Goal: Task Accomplishment & Management: Complete application form

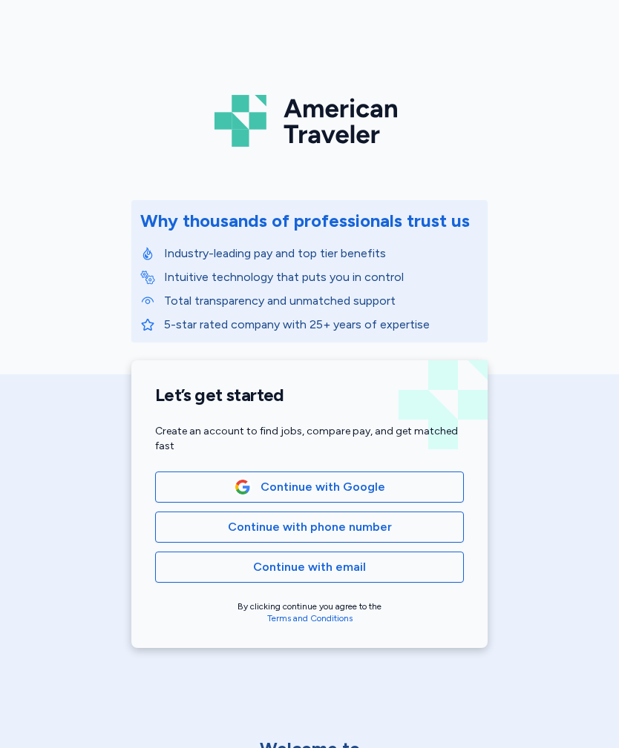
click at [323, 532] on span "Continue with phone number" at bounding box center [310, 528] width 164 height 18
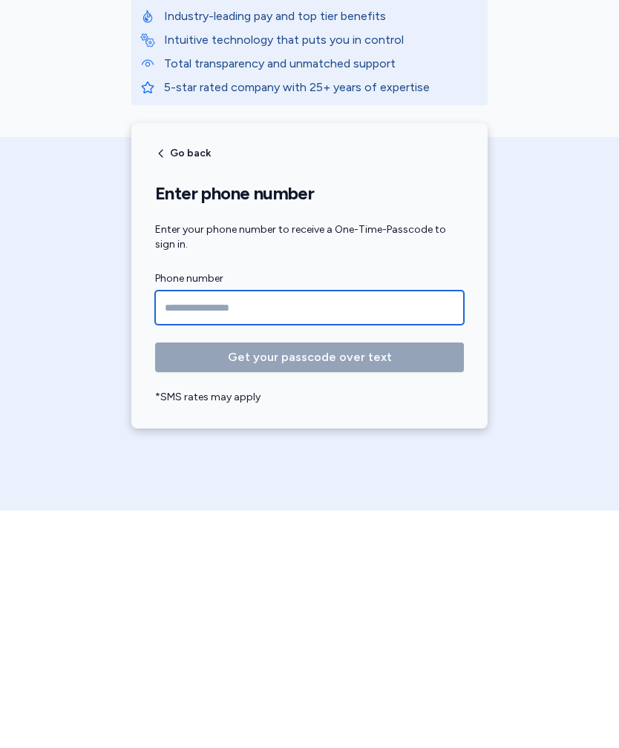
type input "**********"
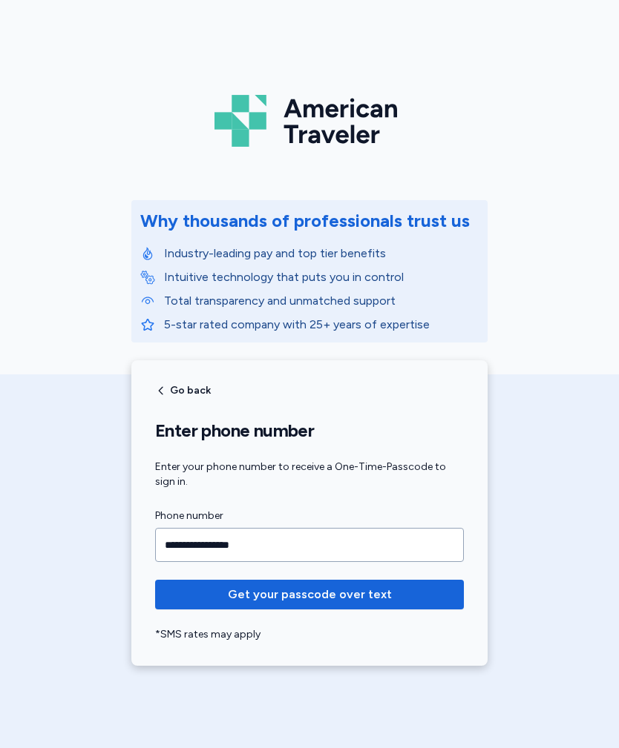
click at [296, 596] on span "Get your passcode over text" at bounding box center [310, 595] width 164 height 18
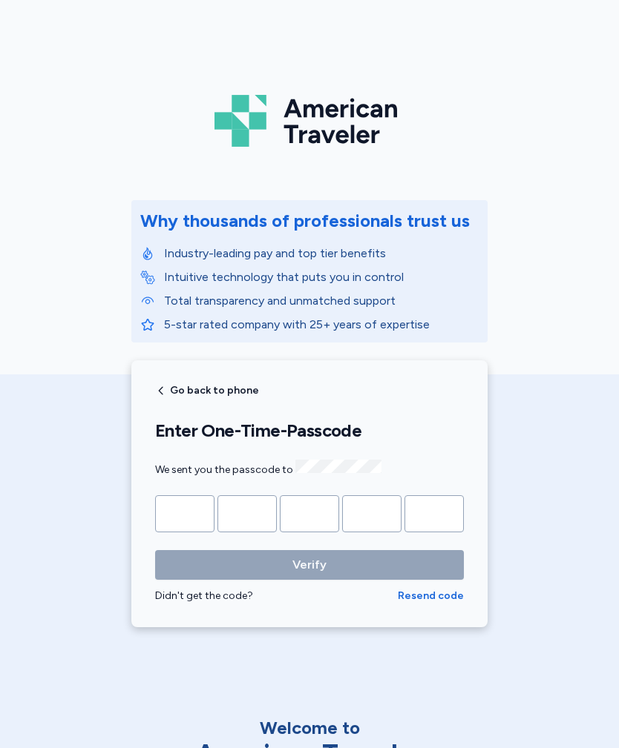
click at [195, 521] on input "Please enter OTP character 1" at bounding box center [184, 514] width 59 height 37
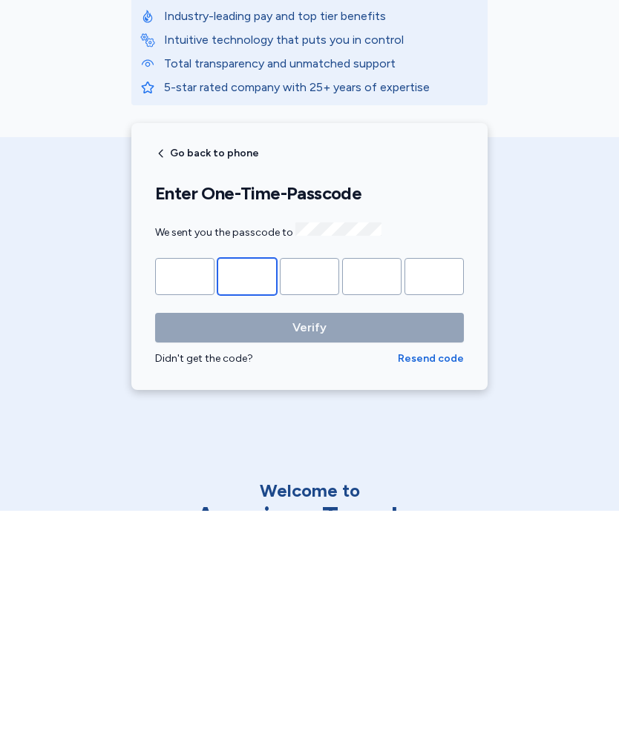
type input "*"
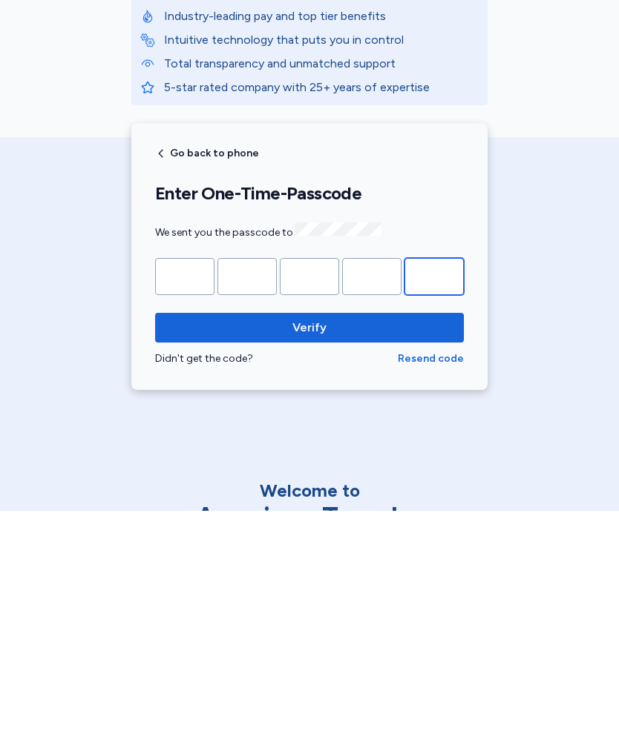
click at [309, 550] on button "Verify" at bounding box center [309, 565] width 309 height 30
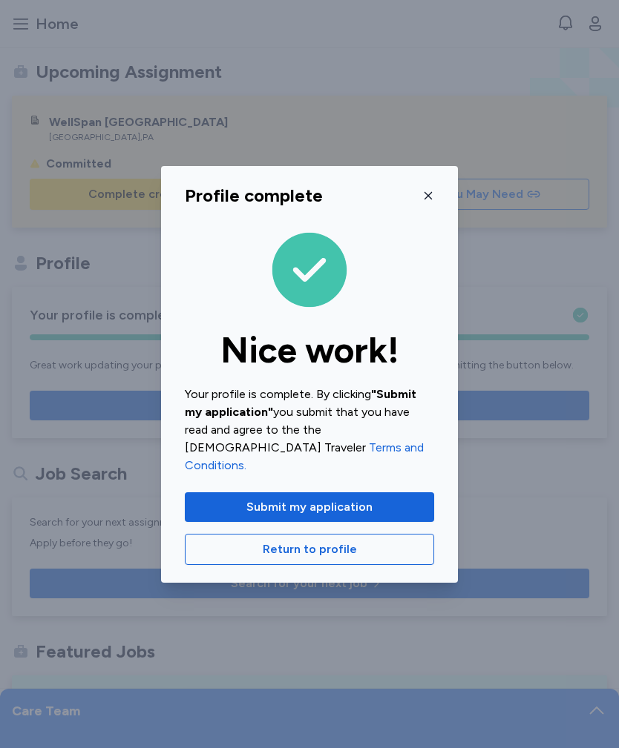
click at [424, 202] on icon "button" at bounding box center [428, 196] width 12 height 12
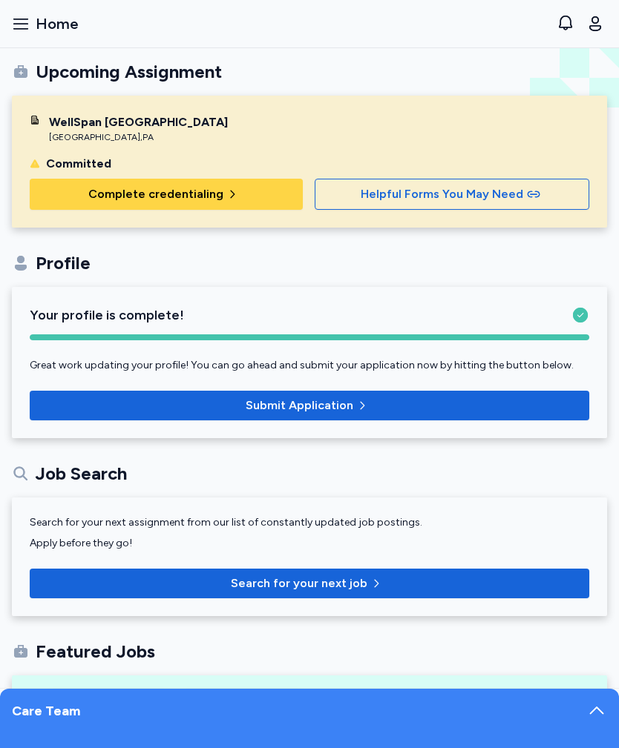
click at [228, 201] on span "Complete credentialing" at bounding box center [166, 194] width 249 height 18
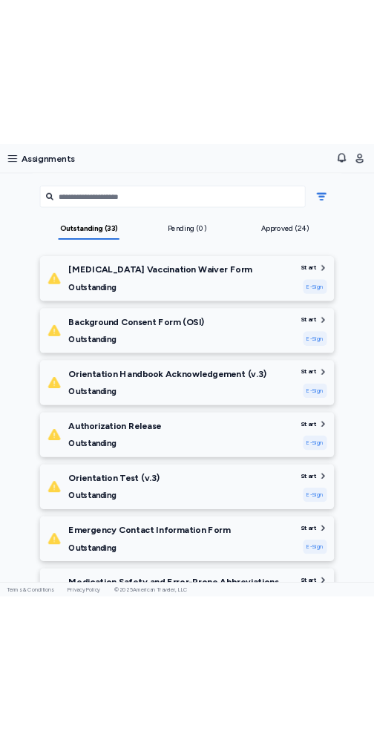
scroll to position [209, 0]
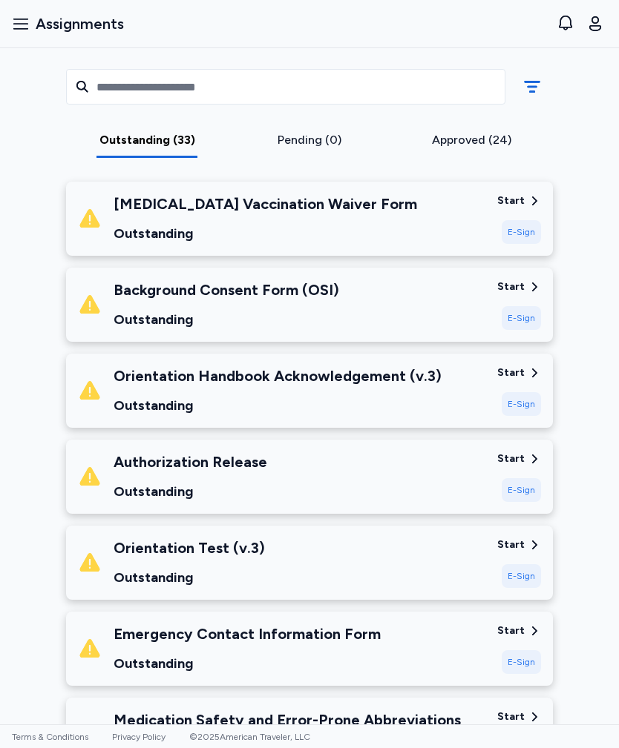
click at [391, 304] on div "Background Consent Form (OSI) Outstanding" at bounding box center [281, 305] width 407 height 50
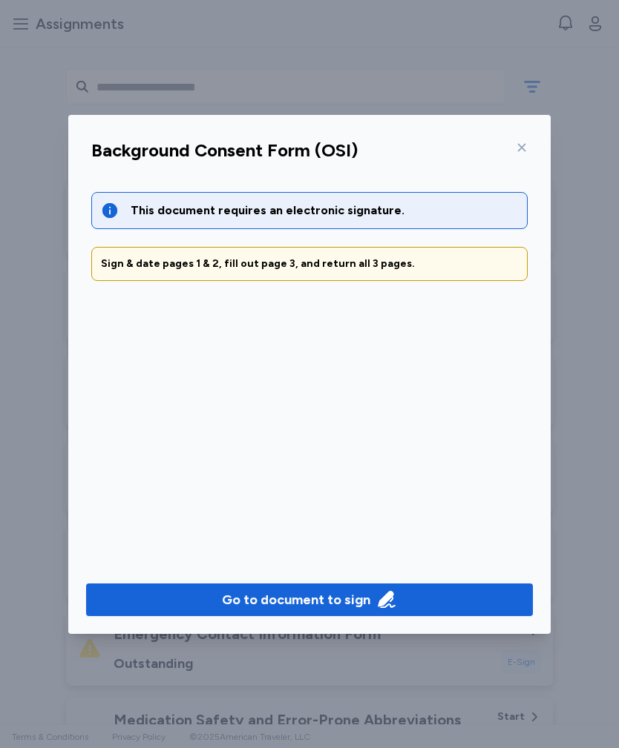
click at [527, 136] on div "Background Consent Form (OSI)" at bounding box center [309, 155] width 460 height 39
click at [522, 148] on icon at bounding box center [522, 147] width 8 height 8
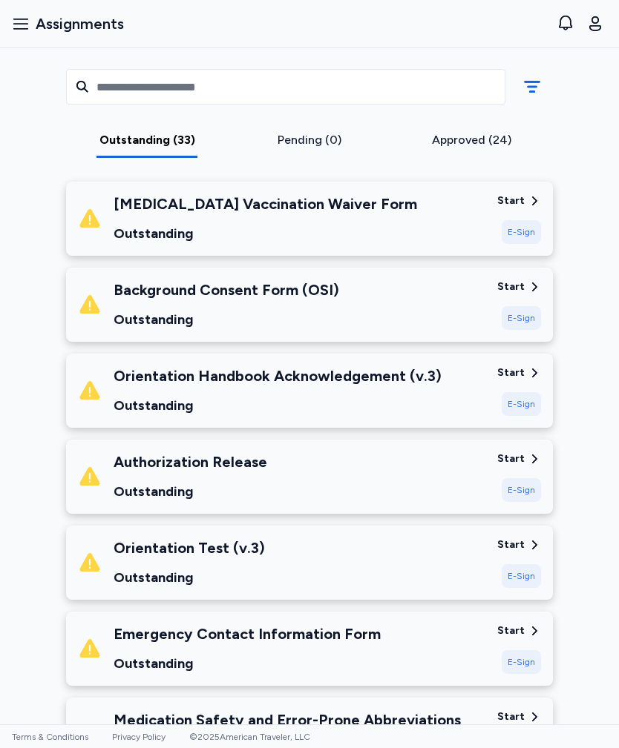
click at [415, 304] on div "Background Consent Form (OSI) Outstanding" at bounding box center [281, 305] width 407 height 50
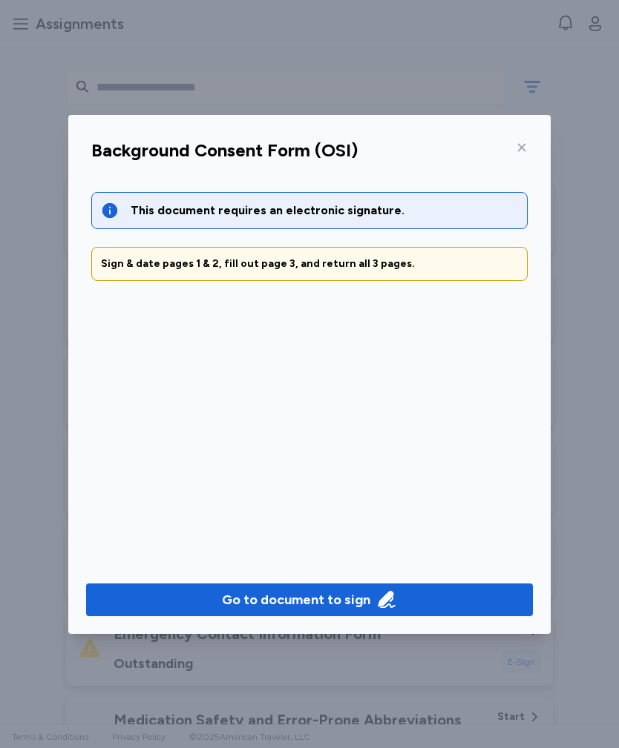
click at [307, 595] on div "Go to document to sign" at bounding box center [296, 600] width 148 height 21
